Goal: Task Accomplishment & Management: Complete application form

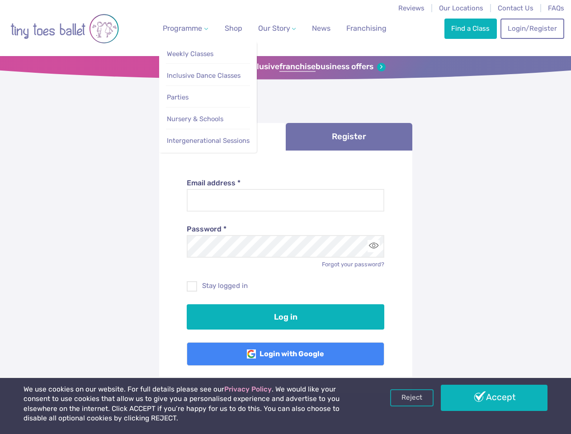
click at [183, 28] on span "Programme" at bounding box center [182, 28] width 39 height 9
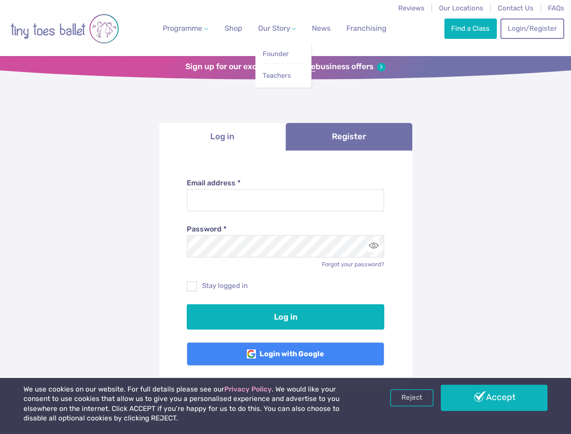
click at [269, 28] on span "Our Story" at bounding box center [274, 28] width 32 height 9
click at [285, 67] on strong "franchise" at bounding box center [297, 67] width 36 height 10
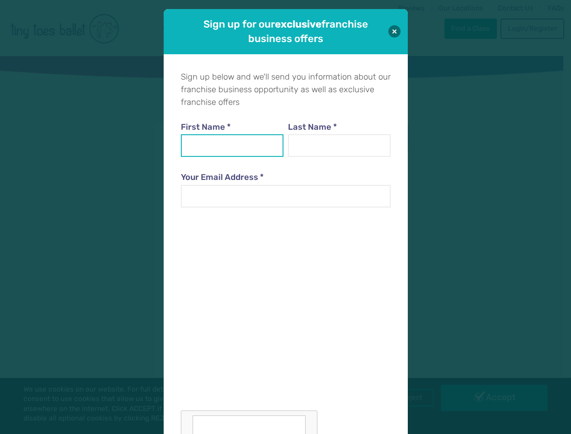
click at [222, 136] on input "First Name *" at bounding box center [232, 145] width 103 height 23
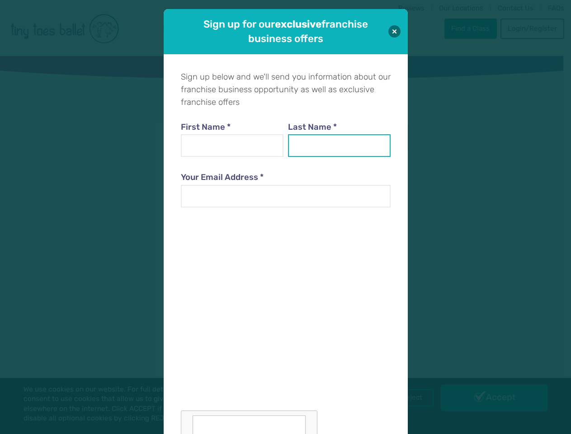
click at [349, 136] on input "Last Name *" at bounding box center [339, 145] width 103 height 23
click at [373, 246] on div at bounding box center [286, 328] width 210 height 221
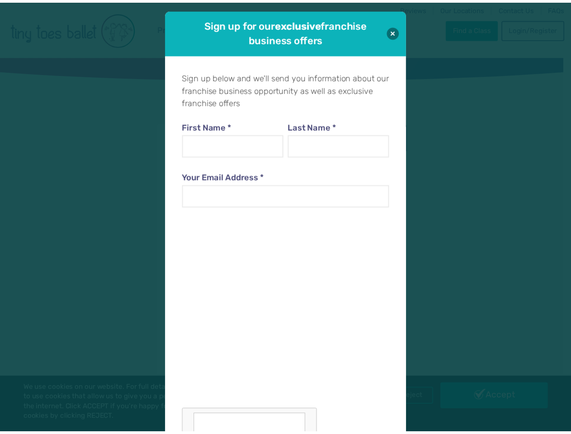
scroll to position [9, 0]
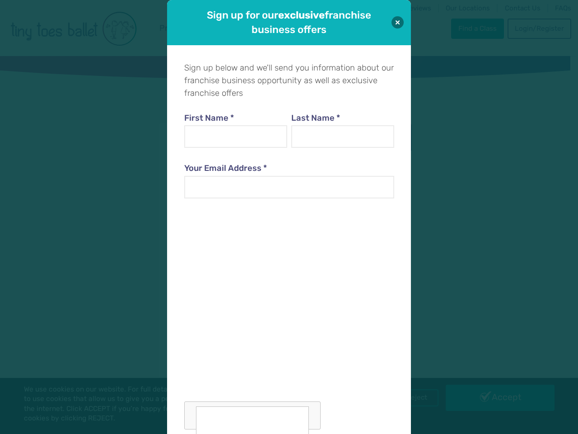
click at [412, 398] on div "Sign up for our exclusive franchise business offers Sign up below and we'll sen…" at bounding box center [289, 217] width 578 height 434
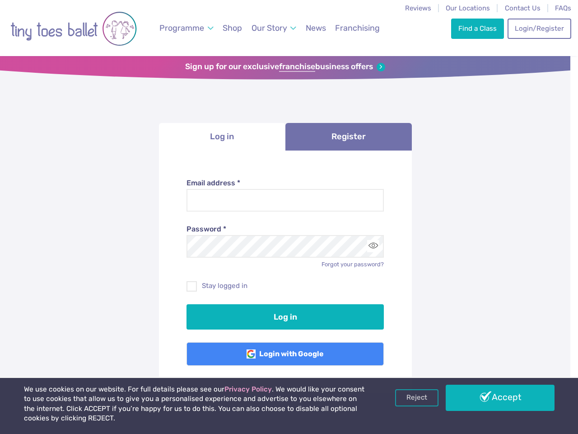
click at [494, 398] on div "Sign up for our exclusive franchise business offers Sign up below and we'll sen…" at bounding box center [289, 217] width 578 height 434
